Goal: Find specific page/section: Find specific page/section

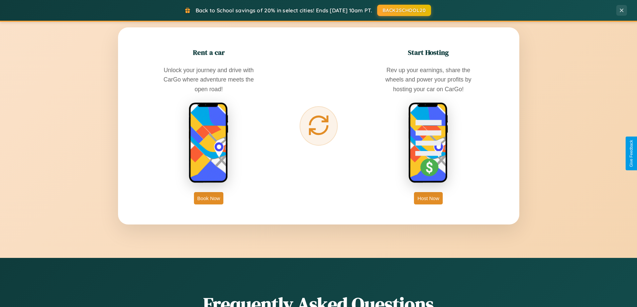
scroll to position [1287, 0]
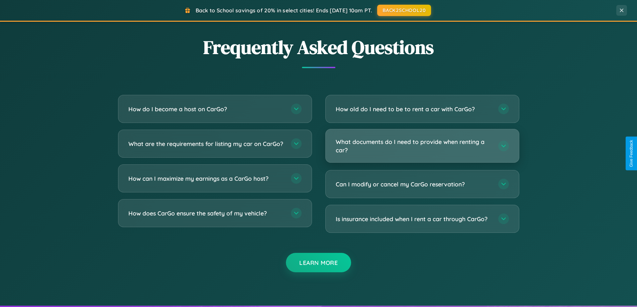
click at [422, 146] on h3 "What documents do I need to provide when renting a car?" at bounding box center [414, 146] width 156 height 16
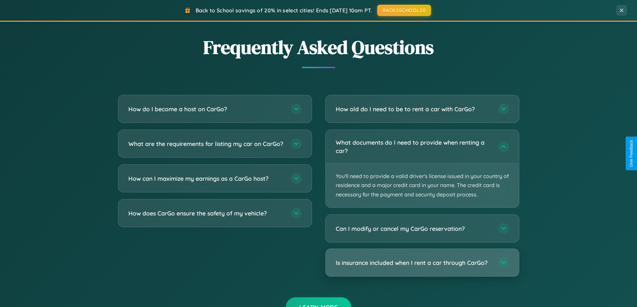
click at [422, 263] on h3 "Is insurance included when I rent a car through CarGo?" at bounding box center [414, 263] width 156 height 8
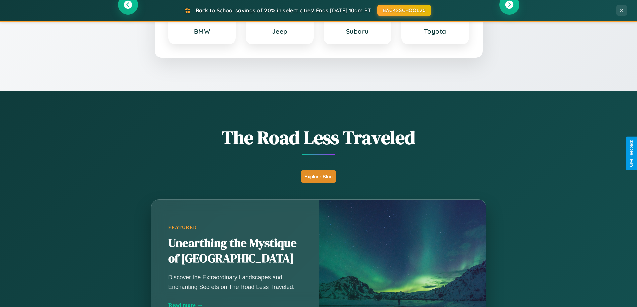
scroll to position [0, 0]
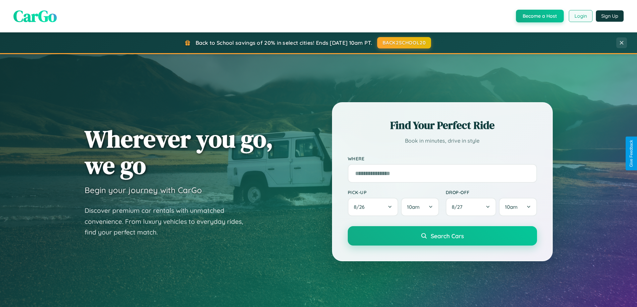
click at [580, 16] on button "Login" at bounding box center [581, 16] width 24 height 12
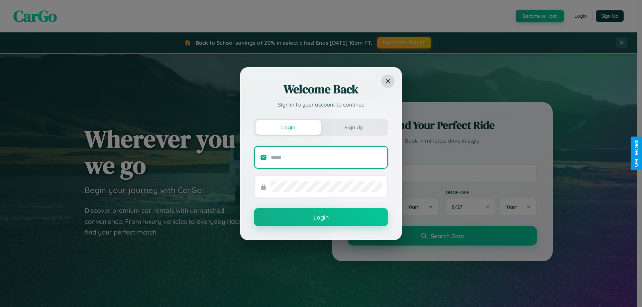
click at [326, 157] on input "text" at bounding box center [326, 157] width 111 height 11
type input "**********"
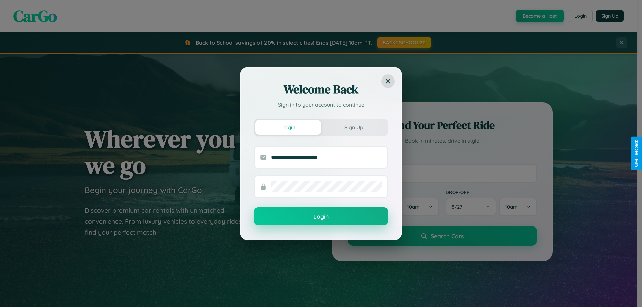
click at [321, 217] on button "Login" at bounding box center [321, 217] width 134 height 18
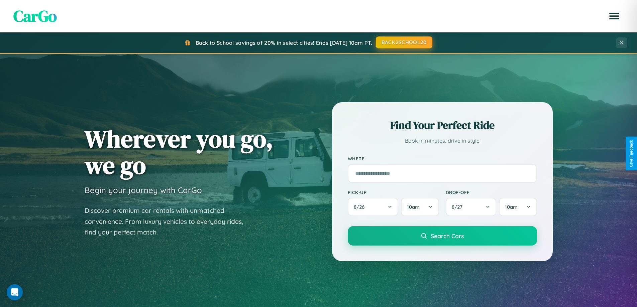
click at [404, 42] on button "BACK2SCHOOL20" at bounding box center [404, 42] width 57 height 12
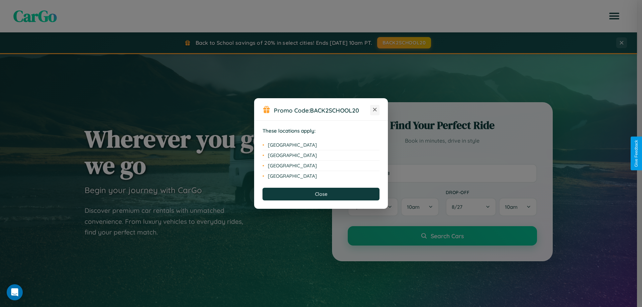
click at [375, 110] on icon at bounding box center [375, 110] width 4 height 4
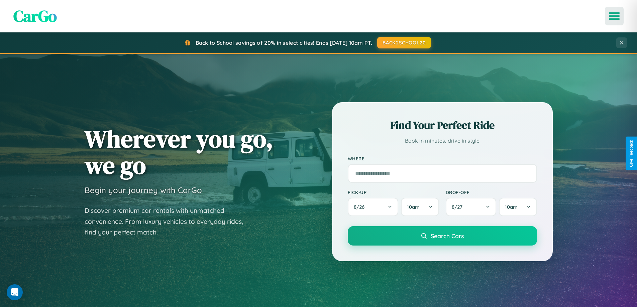
click at [614, 16] on icon "Open menu" at bounding box center [615, 16] width 10 height 6
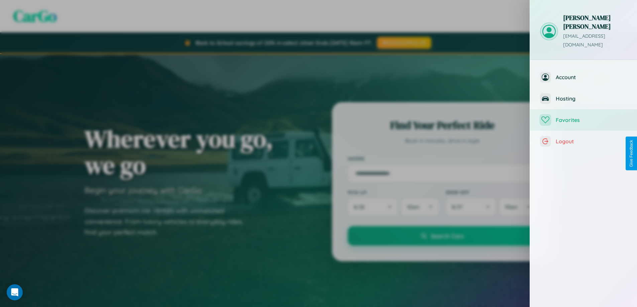
click at [584, 117] on span "Favorites" at bounding box center [591, 120] width 71 height 7
